Goal: Task Accomplishment & Management: Complete application form

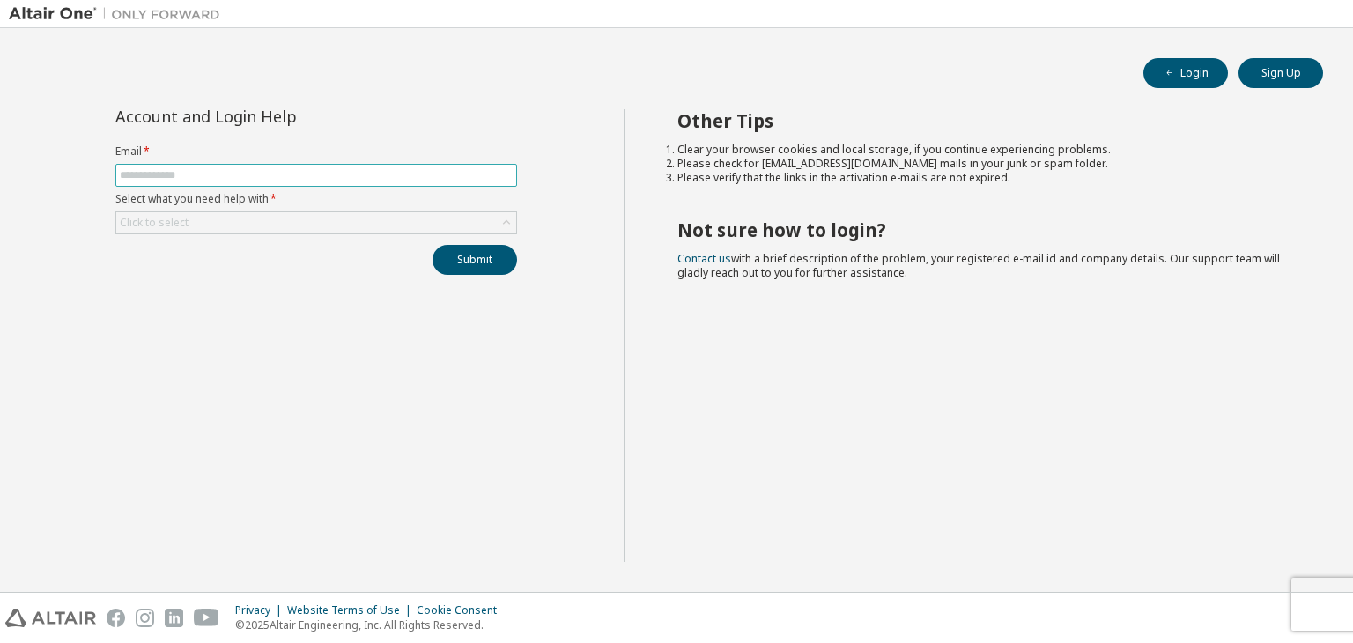
click at [338, 174] on input "text" at bounding box center [316, 175] width 393 height 14
type input "**********"
click at [354, 219] on div "Click to select" at bounding box center [316, 222] width 400 height 21
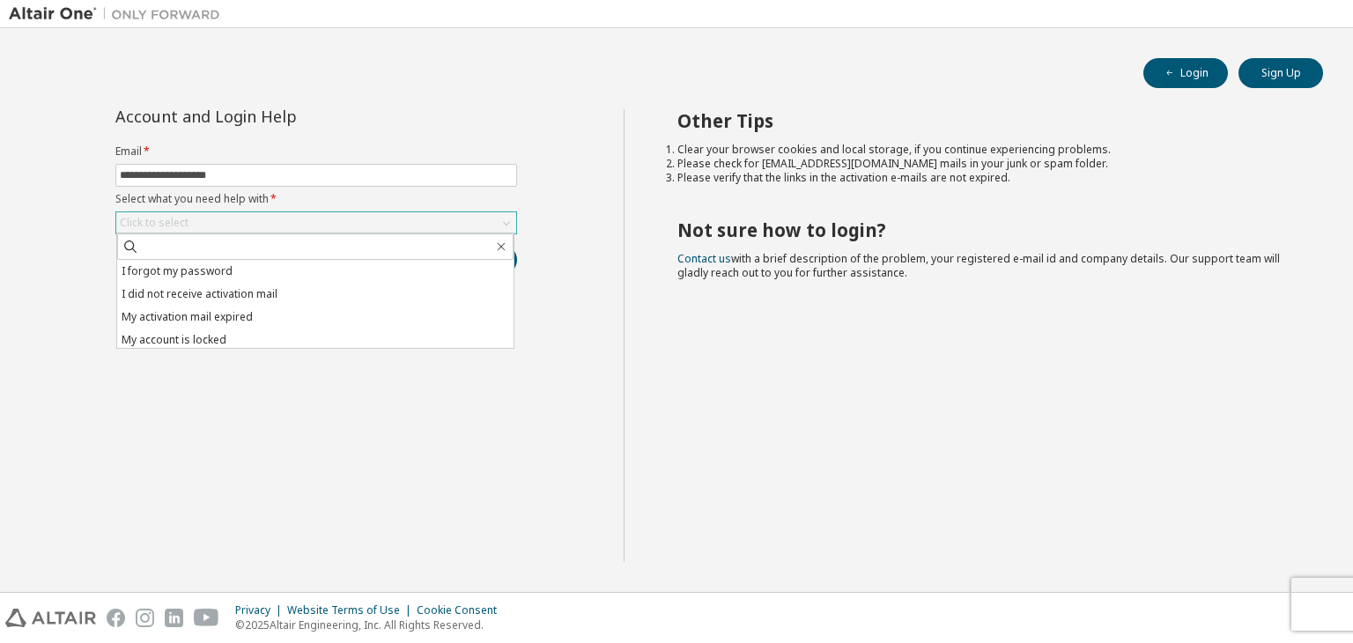
click at [352, 218] on div "Click to select" at bounding box center [316, 222] width 400 height 21
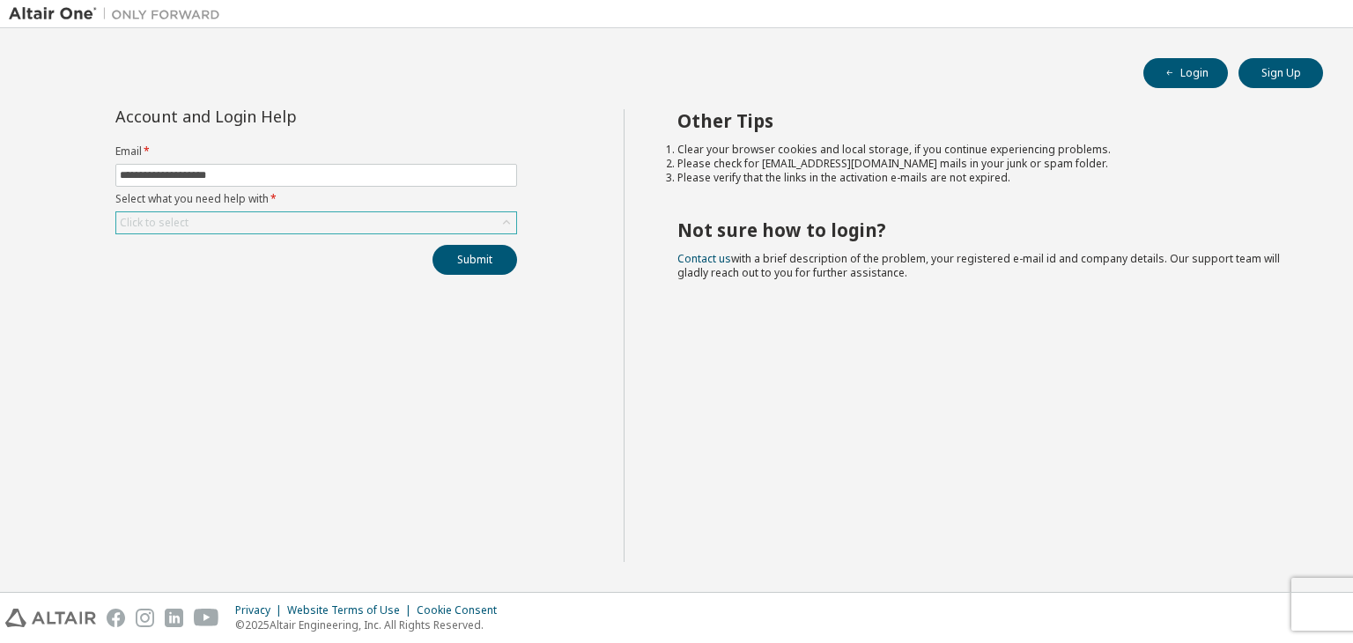
click at [168, 216] on div "Click to select" at bounding box center [154, 223] width 69 height 14
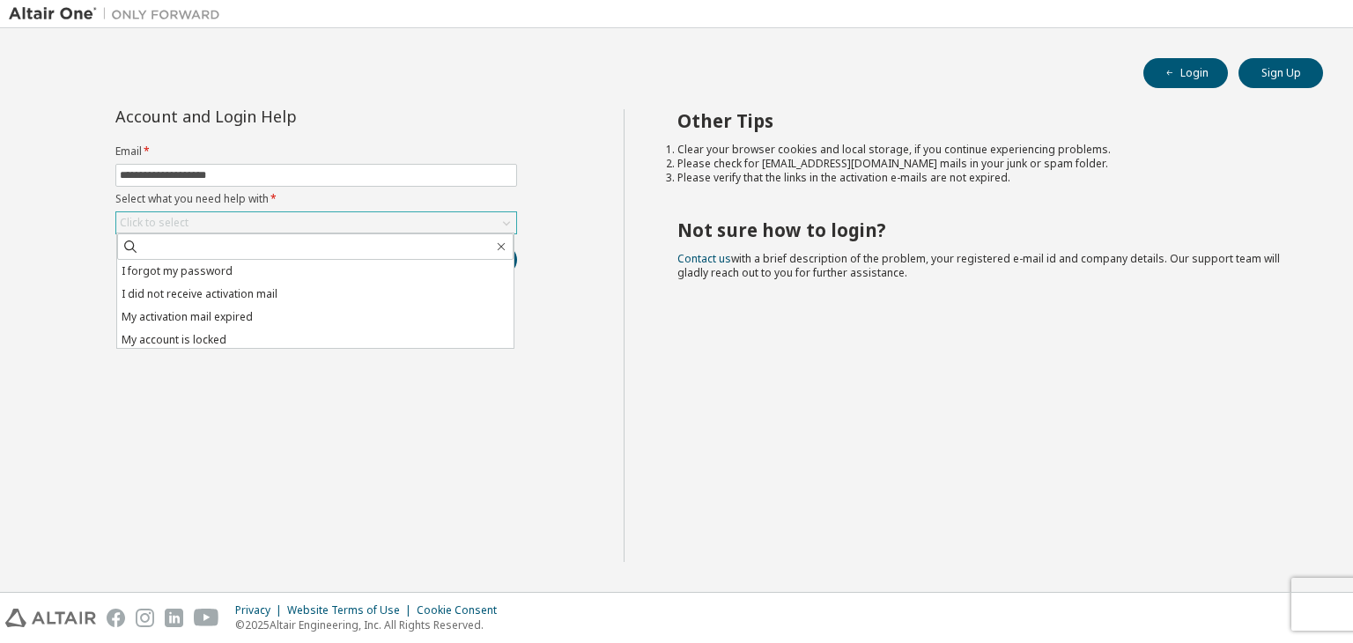
click at [303, 221] on div "Click to select" at bounding box center [316, 222] width 400 height 21
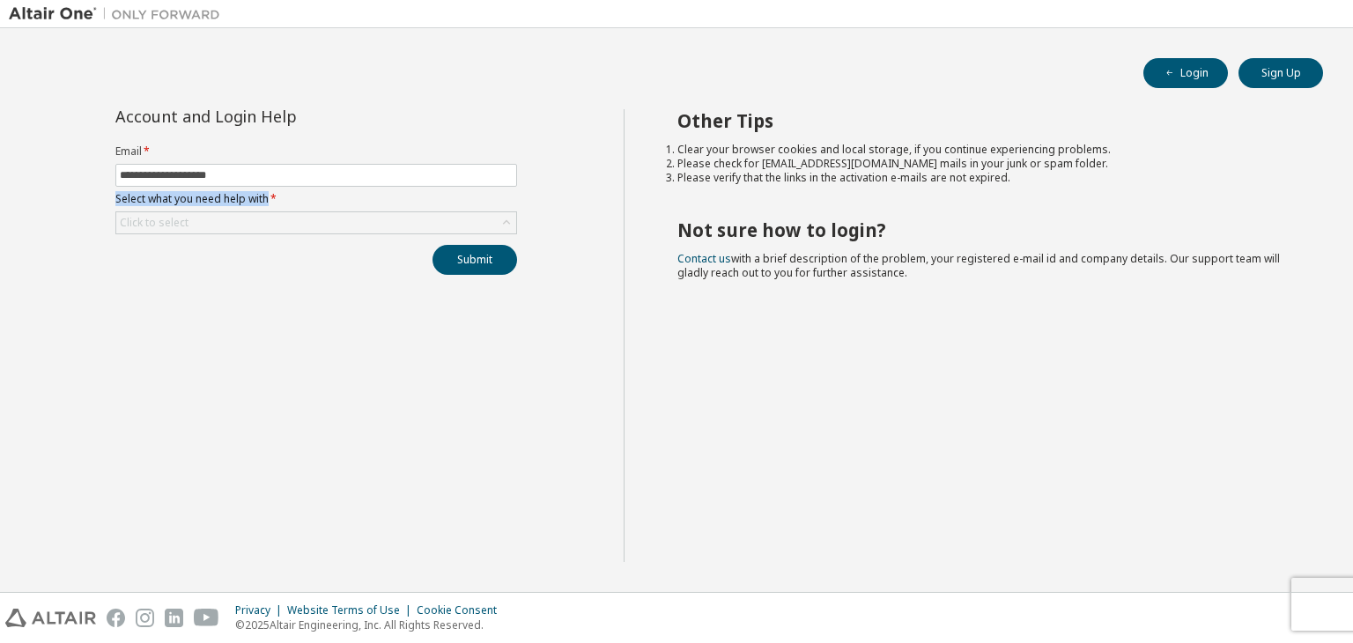
drag, startPoint x: 267, startPoint y: 198, endPoint x: 113, endPoint y: 197, distance: 154.2
click at [113, 197] on div "**********" at bounding box center [316, 192] width 423 height 166
copy label "Select what you need help with"
click at [501, 222] on icon at bounding box center [507, 223] width 18 height 18
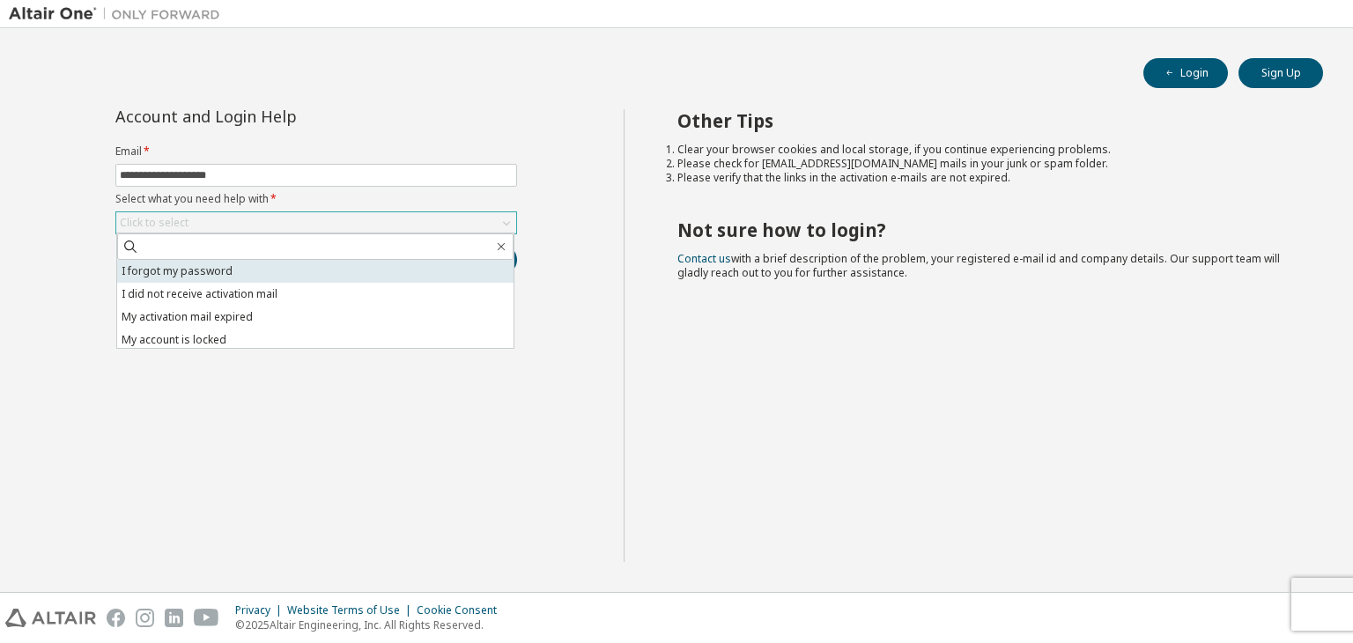
click at [370, 271] on li "I forgot my password" at bounding box center [315, 271] width 396 height 23
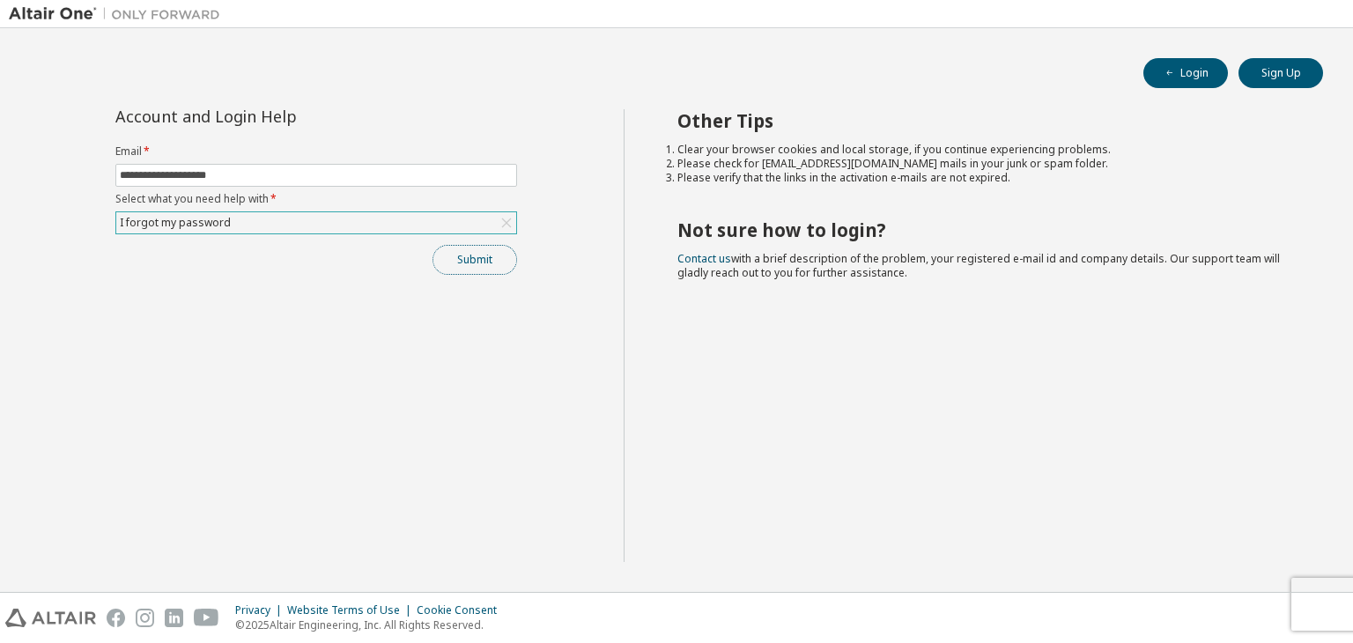
click at [477, 263] on button "Submit" at bounding box center [475, 260] width 85 height 30
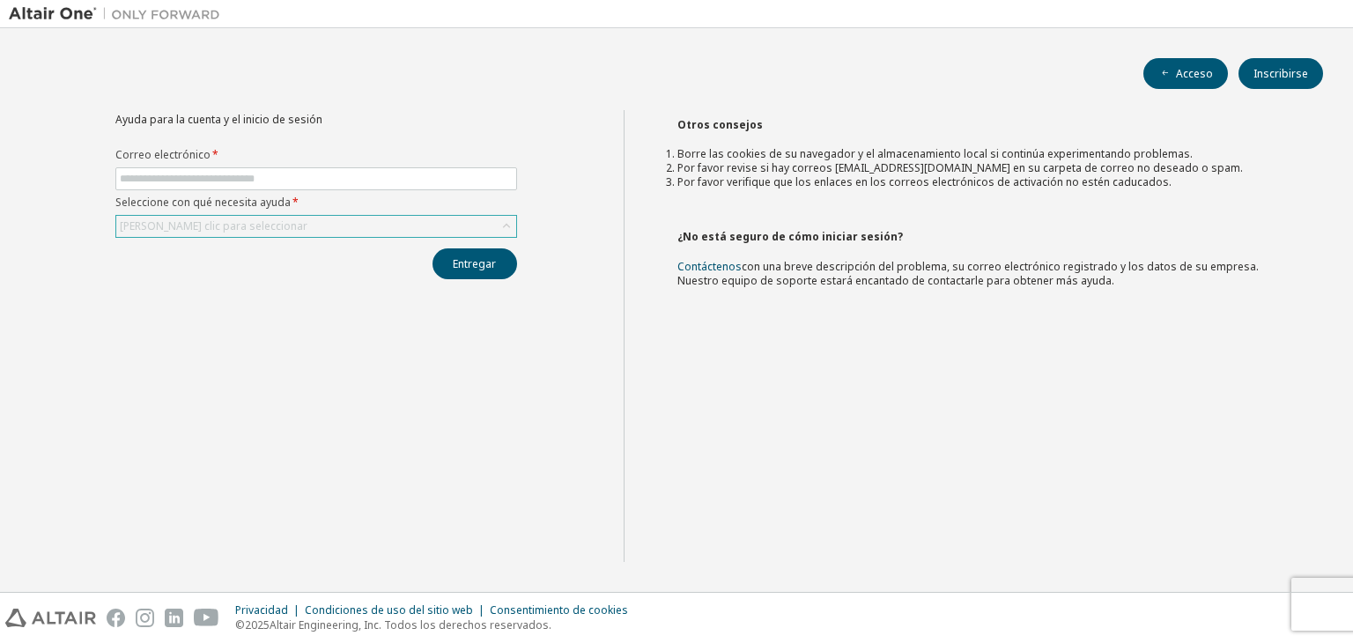
click at [509, 219] on icon at bounding box center [507, 227] width 18 height 18
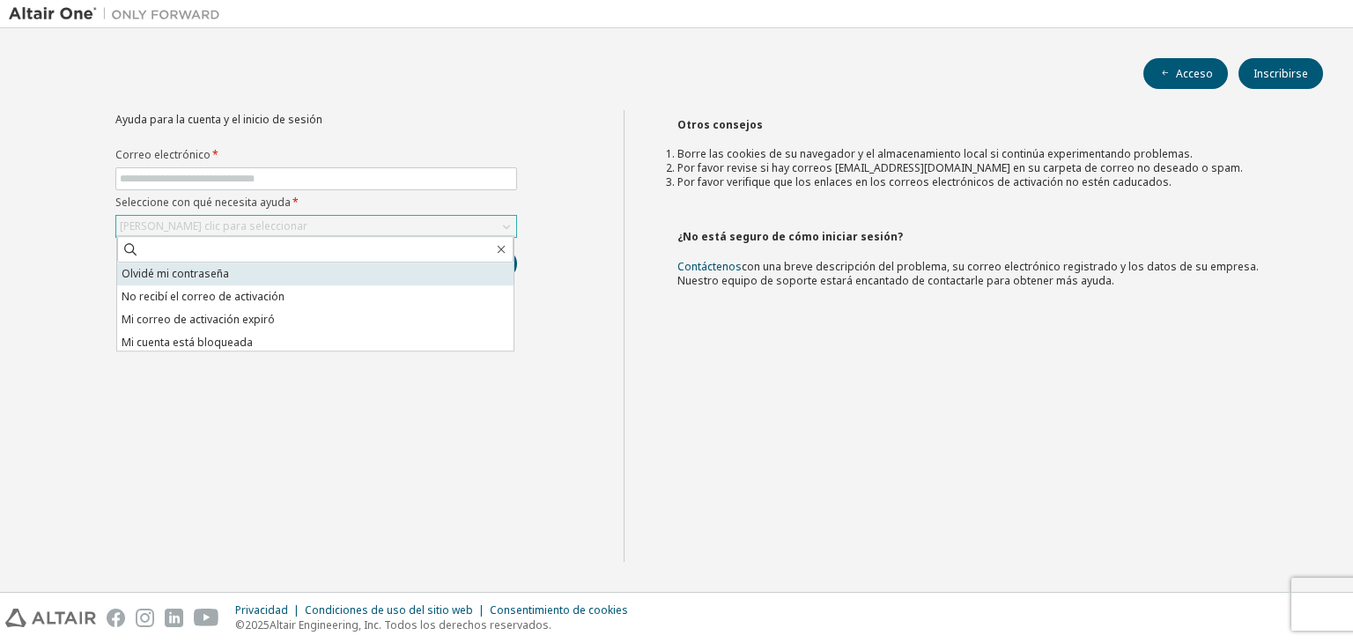
click at [308, 272] on li "Olvidé mi contraseña" at bounding box center [315, 274] width 396 height 23
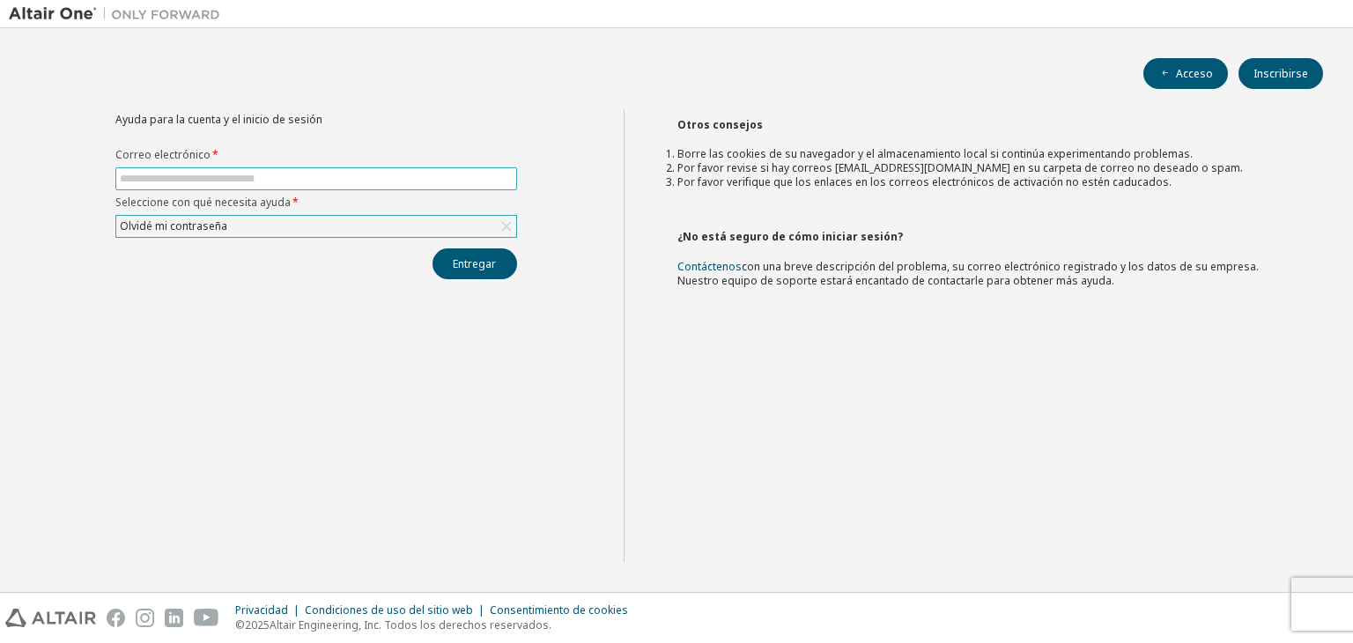
click at [298, 172] on input "text" at bounding box center [316, 179] width 393 height 14
type input "**********"
click at [473, 265] on font "Entregar" at bounding box center [474, 263] width 43 height 15
